Goal: Task Accomplishment & Management: Manage account settings

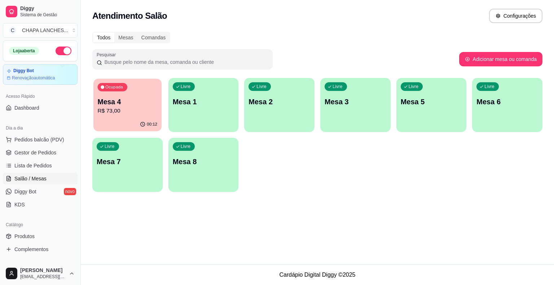
click at [114, 113] on p "R$ 73,00" at bounding box center [128, 111] width 60 height 8
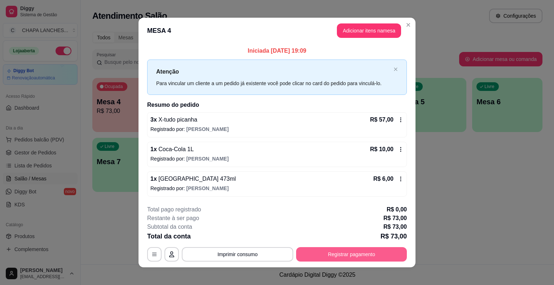
click at [327, 253] on button "Registrar pagamento" at bounding box center [351, 254] width 111 height 14
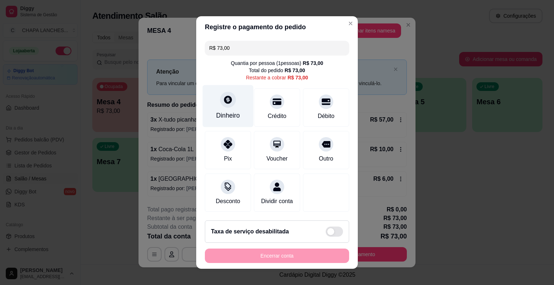
click at [223, 103] on icon at bounding box center [227, 99] width 9 height 9
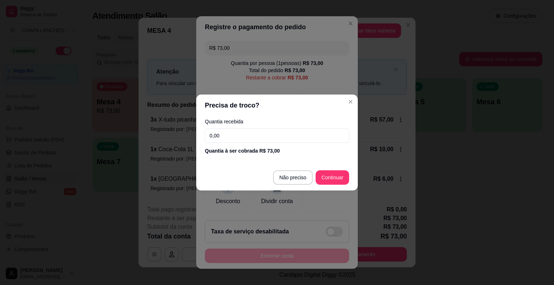
click at [234, 134] on input "0,00" at bounding box center [277, 135] width 144 height 14
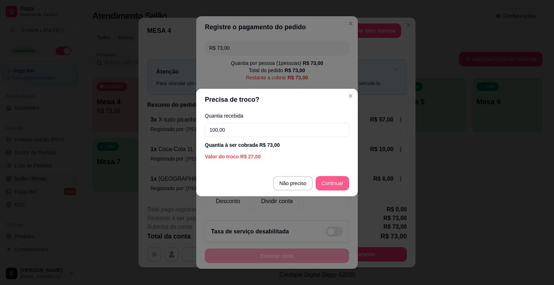
type input "100,00"
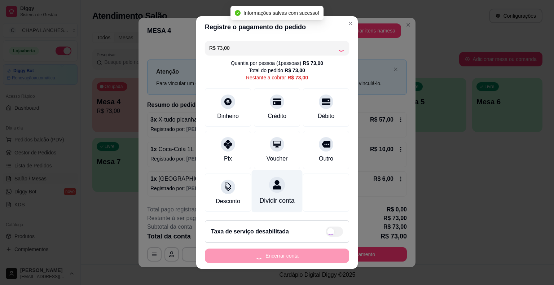
type input "R$ 0,00"
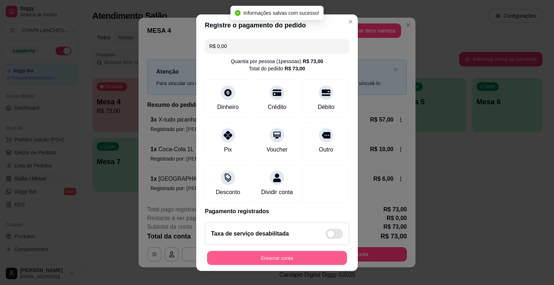
click at [279, 256] on button "Encerrar conta" at bounding box center [277, 257] width 140 height 14
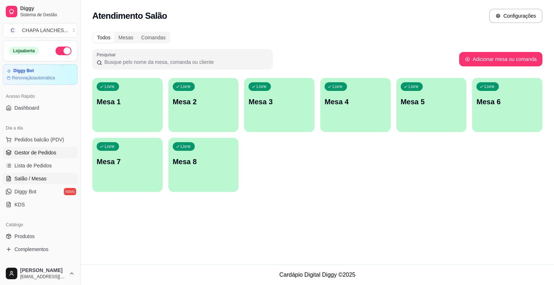
click at [38, 150] on span "Gestor de Pedidos" at bounding box center [35, 152] width 42 height 7
